Goal: Use online tool/utility: Utilize a website feature to perform a specific function

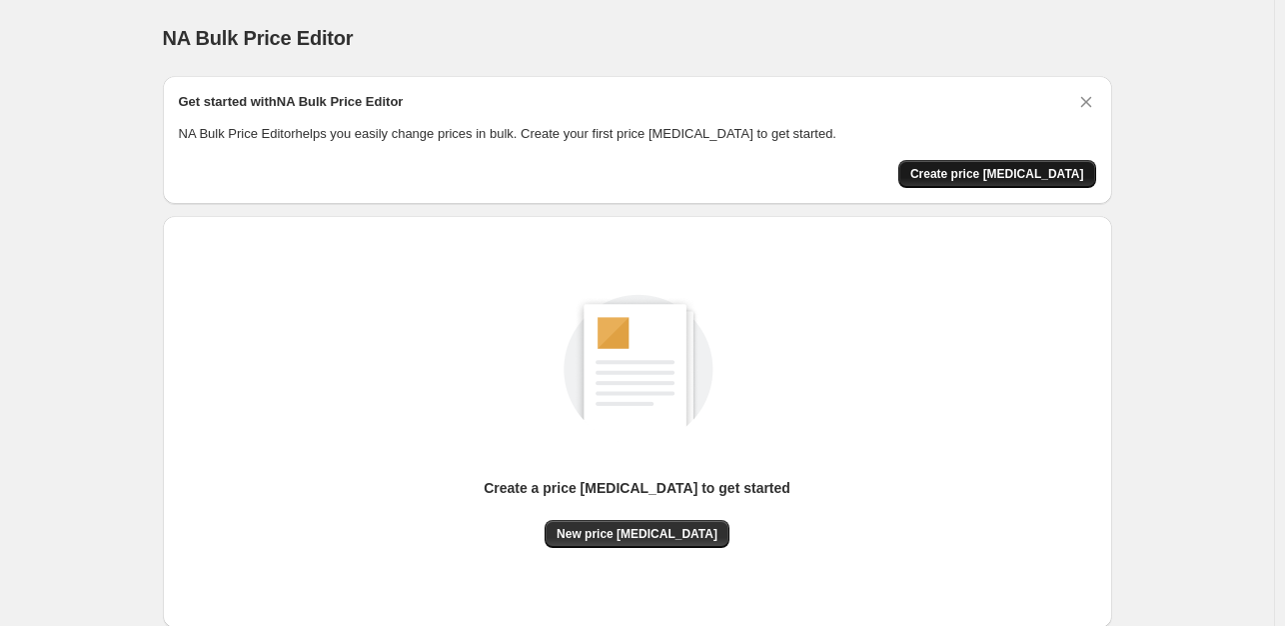
click at [1052, 175] on span "Create price [MEDICAL_DATA]" at bounding box center [997, 174] width 174 height 16
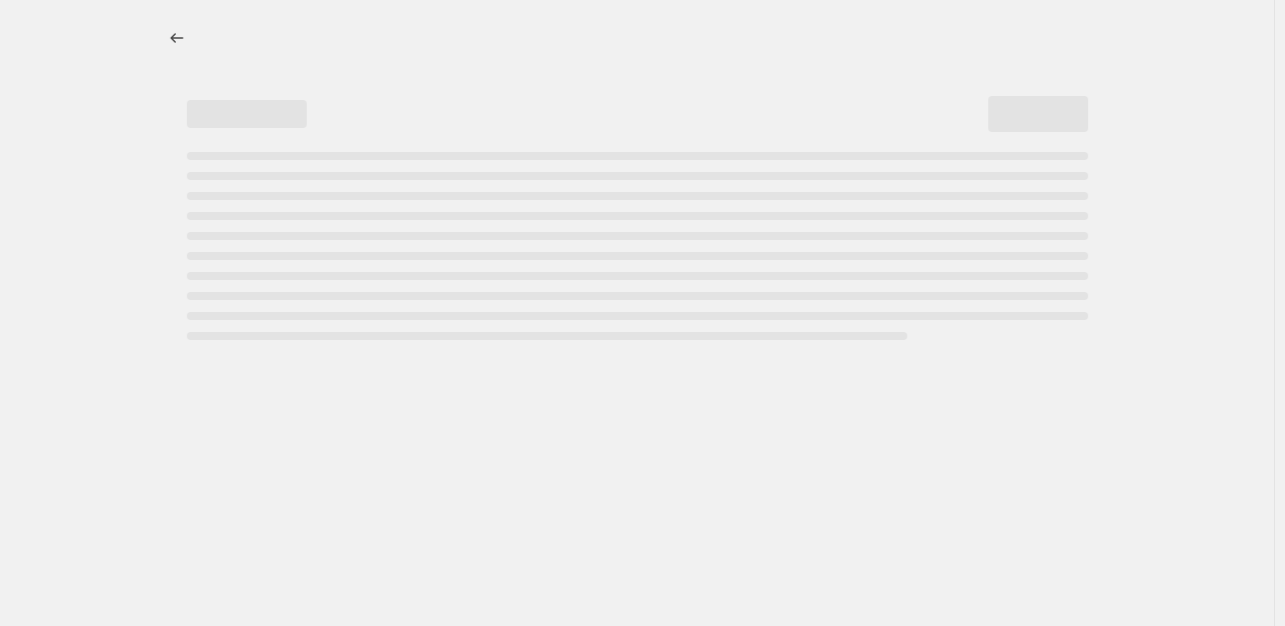
select select "percentage"
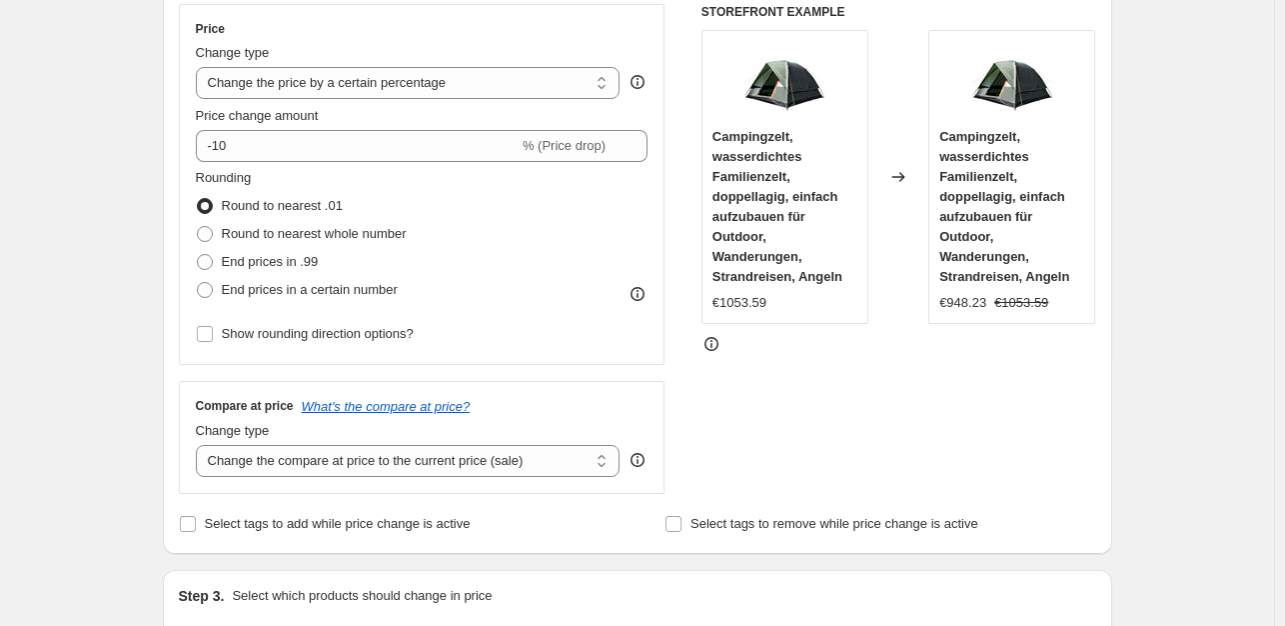
scroll to position [400, 0]
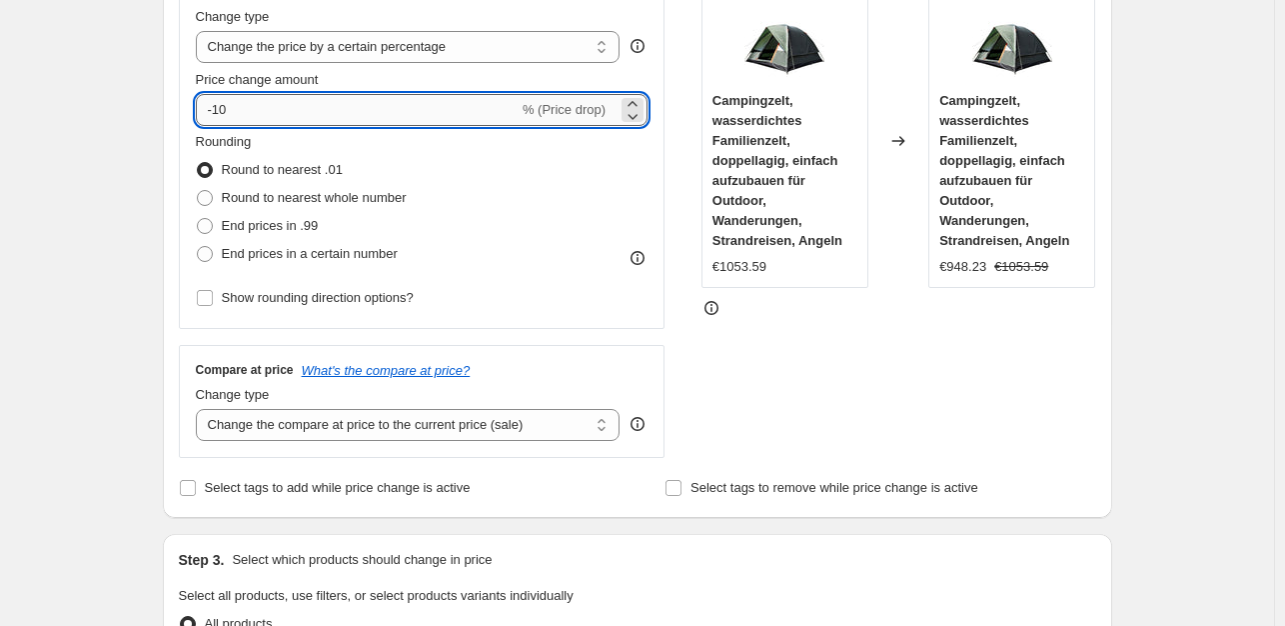
drag, startPoint x: 243, startPoint y: 105, endPoint x: 219, endPoint y: 104, distance: 24.0
click at [219, 104] on input "-10" at bounding box center [357, 110] width 323 height 32
type input "-35"
click at [257, 225] on span "End prices in .99" at bounding box center [270, 225] width 97 height 15
click at [198, 219] on input "End prices in .99" at bounding box center [197, 218] width 1 height 1
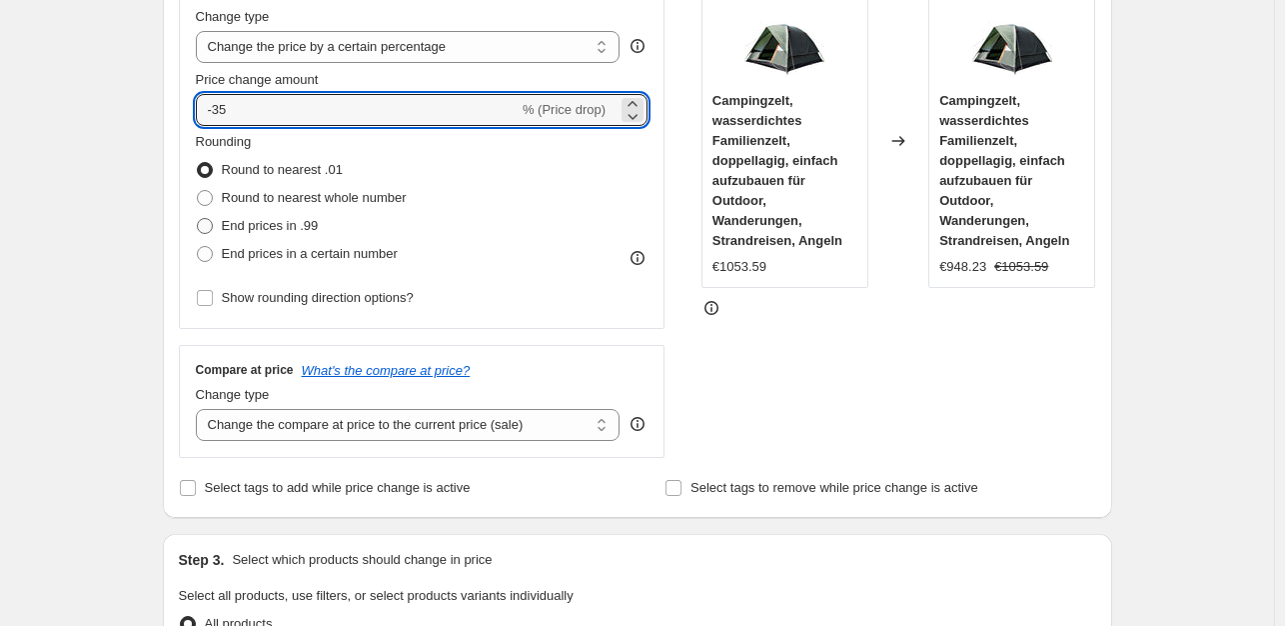
radio input "true"
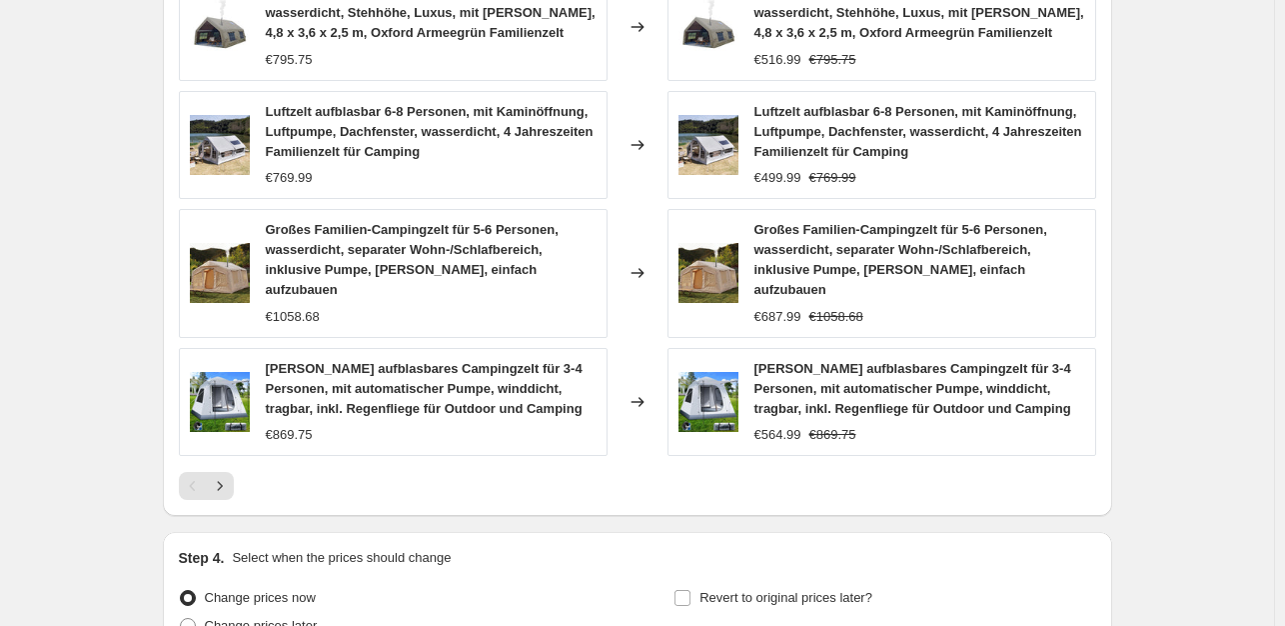
scroll to position [1503, 0]
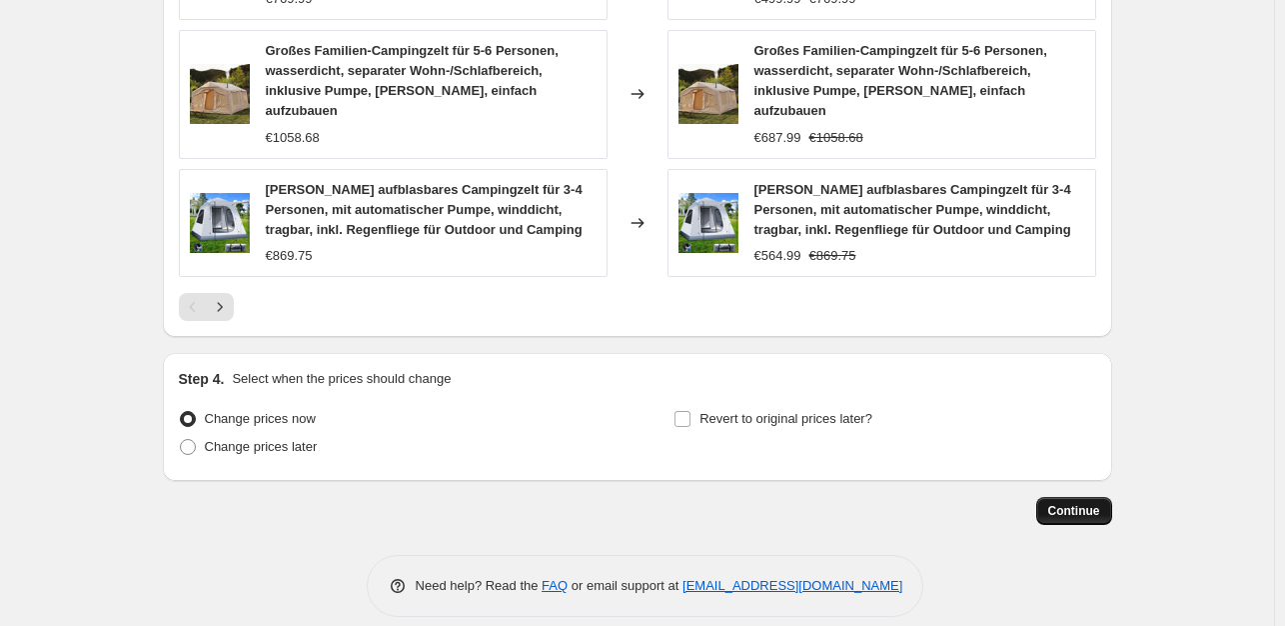
click at [1099, 503] on span "Continue" at bounding box center [1074, 511] width 52 height 16
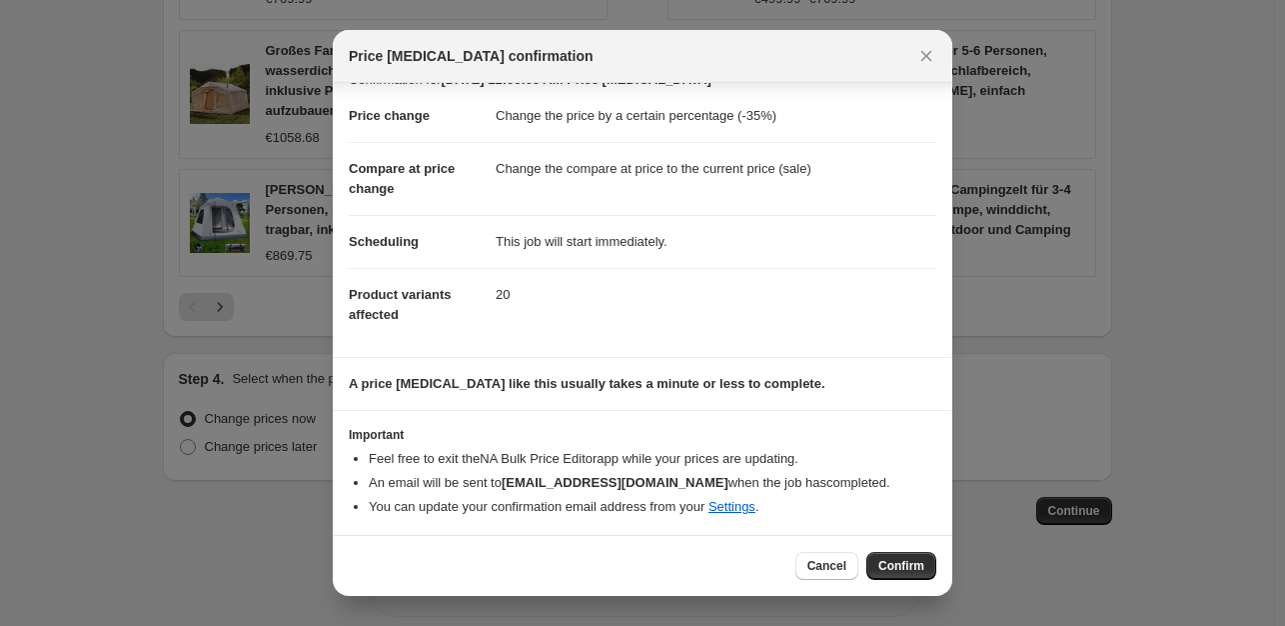
scroll to position [30, 0]
click at [888, 553] on button "Confirm" at bounding box center [901, 566] width 70 height 28
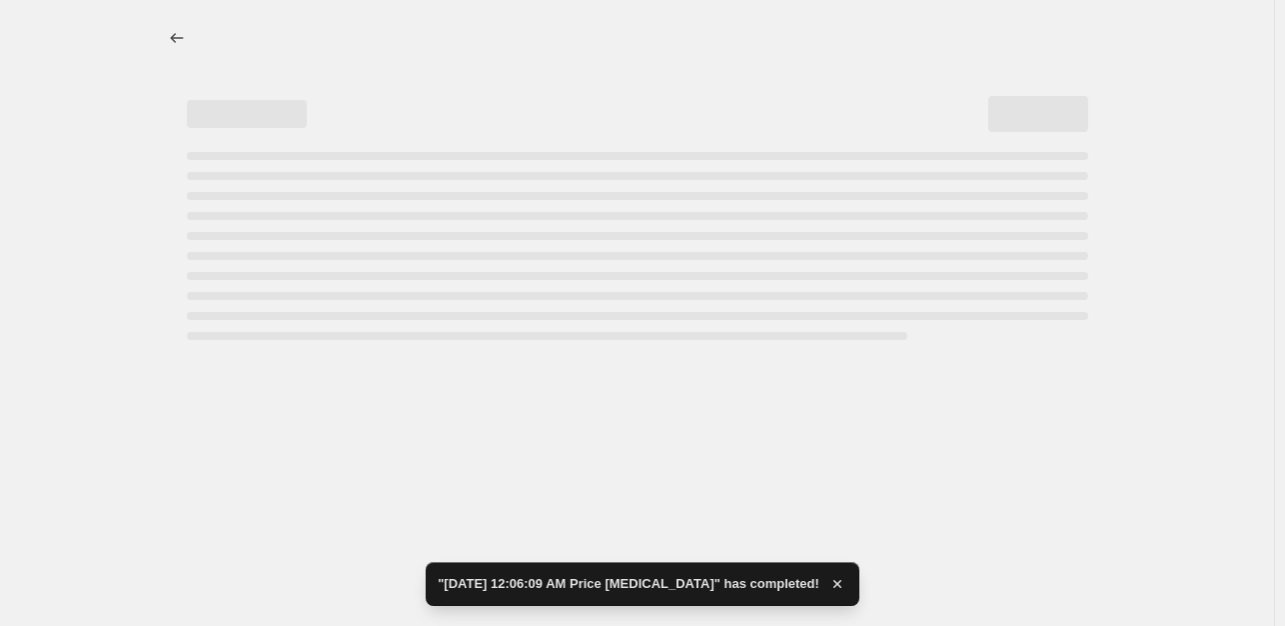
select select "percentage"
